Goal: Task Accomplishment & Management: Complete application form

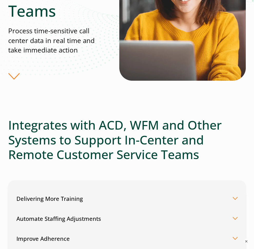
scroll to position [81, 0]
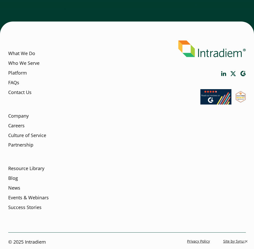
scroll to position [1310, 0]
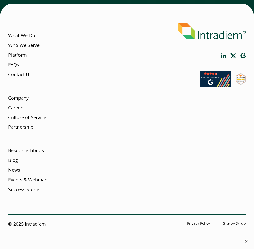
click at [17, 110] on link "Careers" at bounding box center [16, 108] width 16 height 7
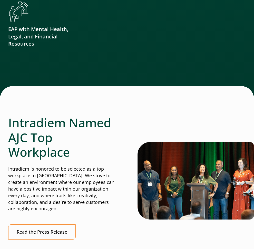
scroll to position [1300, 0]
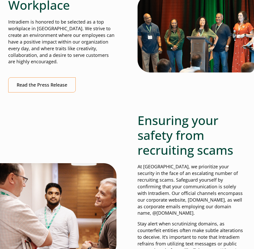
click at [173, 230] on p "Stay alert when scrutinizing domains, as counterfeit entities often make subtle…" at bounding box center [192, 251] width 108 height 60
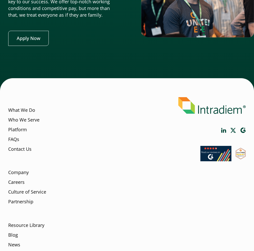
scroll to position [1875, 0]
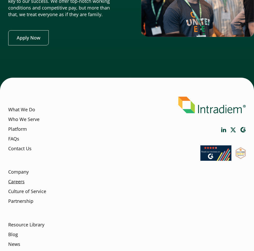
click at [18, 179] on link "Careers" at bounding box center [16, 182] width 16 height 7
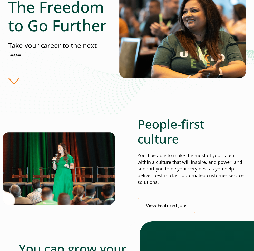
scroll to position [67, 0]
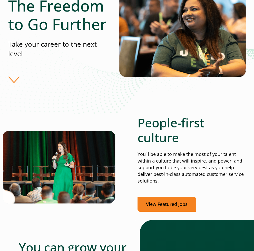
click at [173, 207] on link "View Featured Jobs" at bounding box center [167, 204] width 58 height 15
click at [171, 207] on link "View Featured Jobs" at bounding box center [167, 204] width 58 height 15
